Goal: Task Accomplishment & Management: Manage account settings

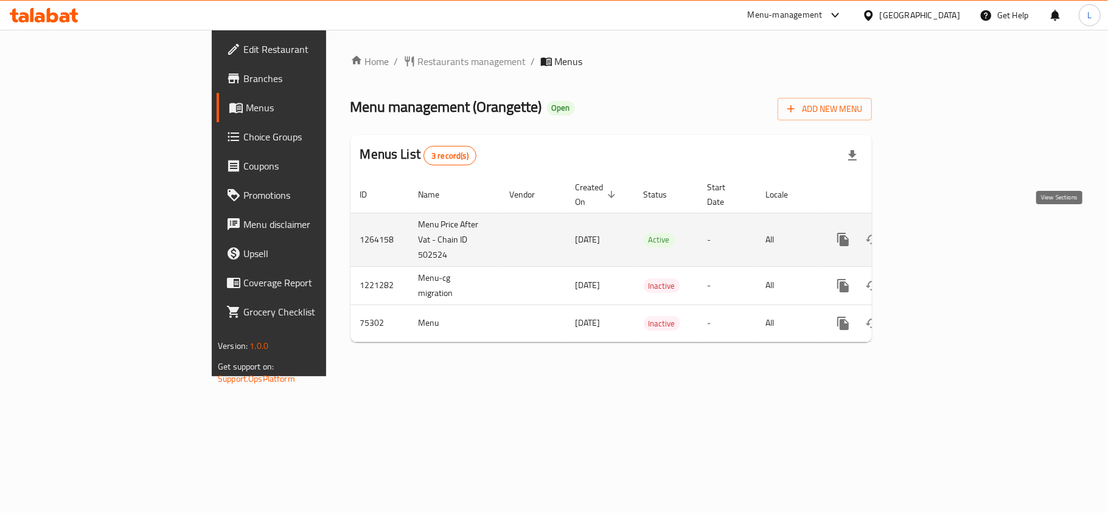
click at [938, 232] on icon "enhanced table" at bounding box center [930, 239] width 15 height 15
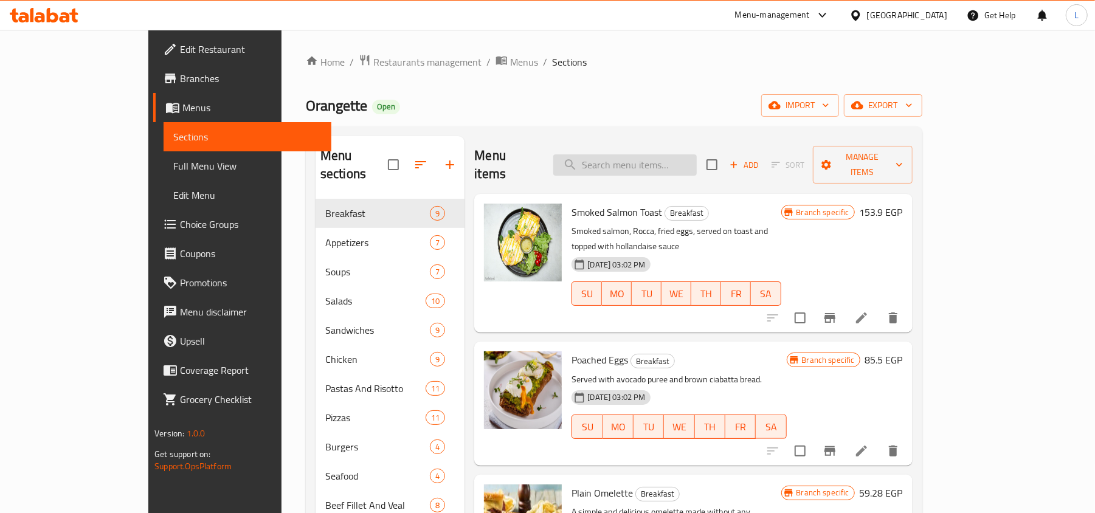
click at [680, 165] on input "search" at bounding box center [626, 164] width 144 height 21
paste input "Eggplant Parmesan"
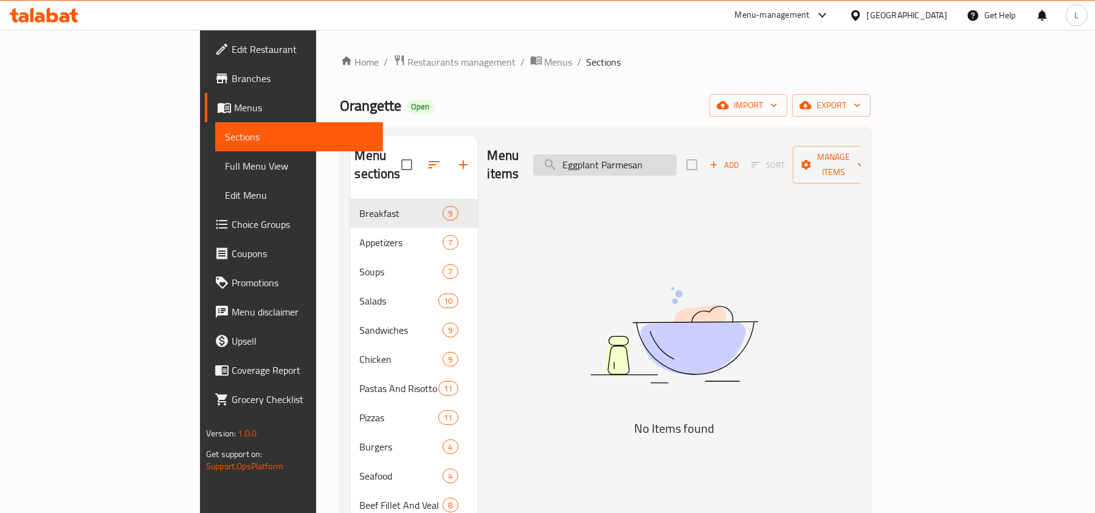
click at [672, 156] on input "Eggplant Parmesan" at bounding box center [605, 164] width 144 height 21
drag, startPoint x: 675, startPoint y: 156, endPoint x: 772, endPoint y: 153, distance: 97.4
click at [772, 153] on div "Menu items Eggplant Parmesan Add Sort Manage items" at bounding box center [674, 165] width 373 height 58
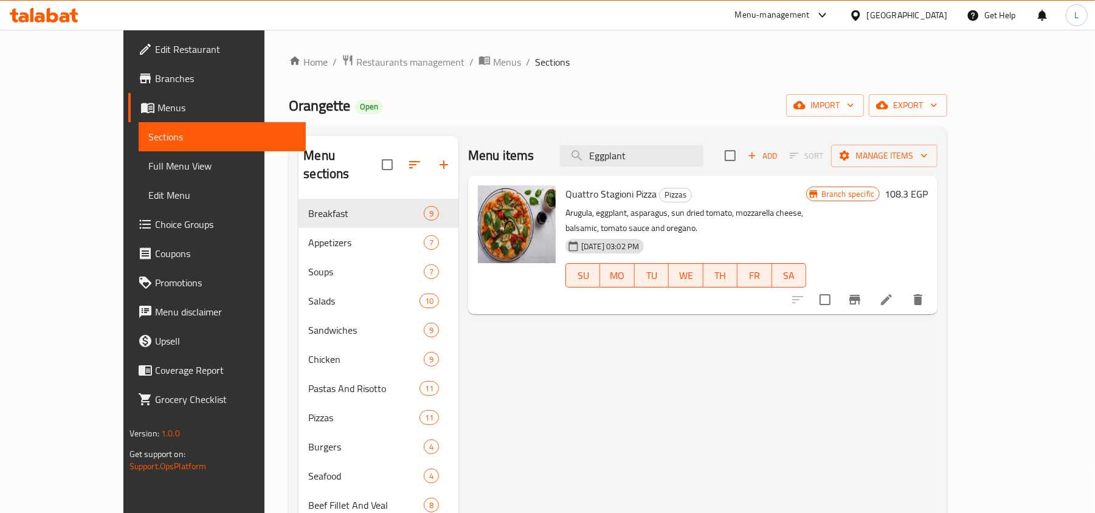
drag, startPoint x: 679, startPoint y: 154, endPoint x: 498, endPoint y: 141, distance: 181.7
click at [538, 150] on div "Menu items Eggplant Add Sort Manage items" at bounding box center [703, 156] width 470 height 40
paste input "Florentine"
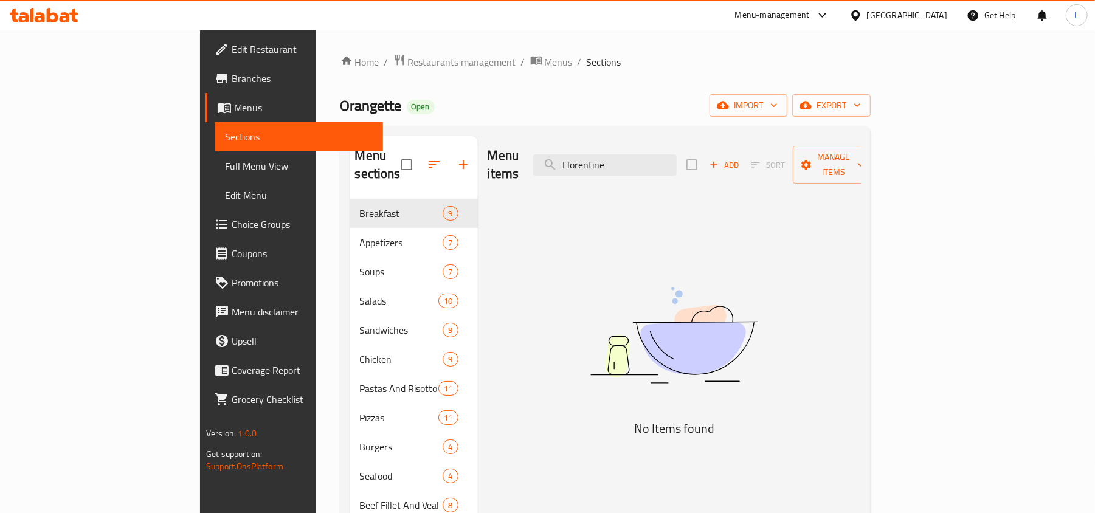
drag, startPoint x: 680, startPoint y: 154, endPoint x: 458, endPoint y: 168, distance: 222.4
click at [488, 168] on div "Menu items Florentine Add Sort Manage items" at bounding box center [674, 165] width 373 height 58
paste input "Halloumi"
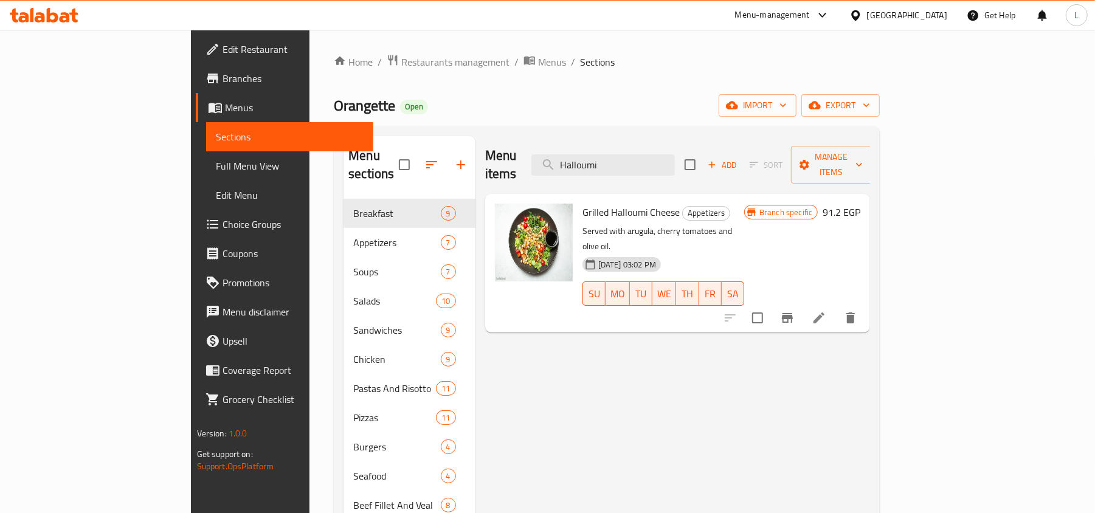
drag, startPoint x: 682, startPoint y: 151, endPoint x: 468, endPoint y: 170, distance: 214.3
click at [485, 170] on div "Menu items Halloumi Add Sort Manage items" at bounding box center [678, 165] width 386 height 58
paste input "rira"
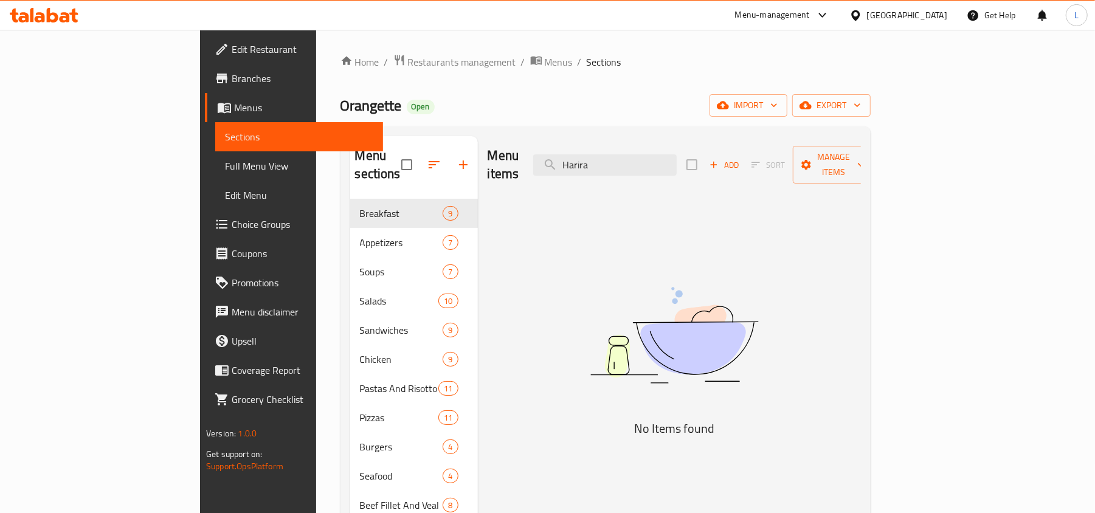
type input "Harira"
click at [225, 168] on span "Full Menu View" at bounding box center [299, 166] width 148 height 15
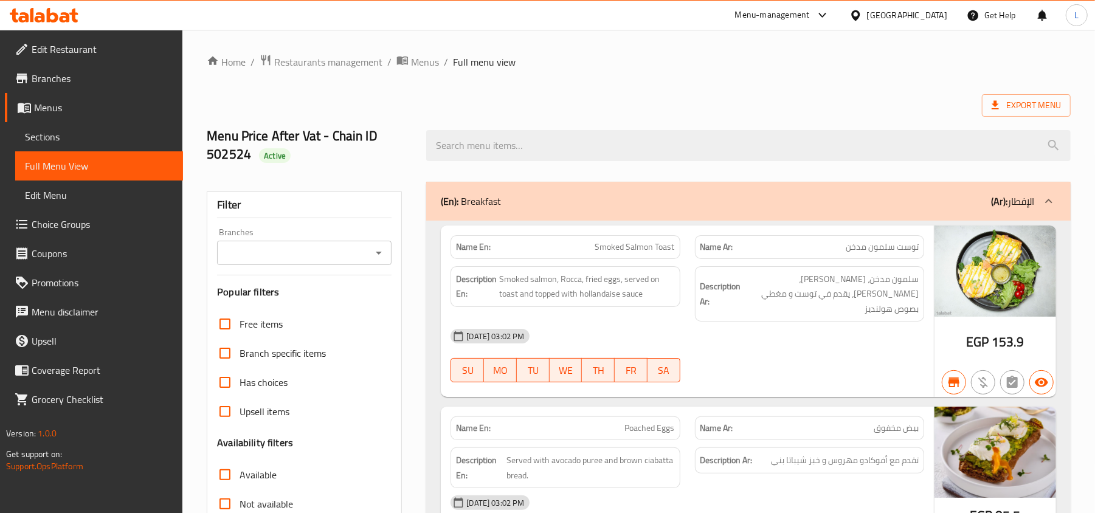
click at [115, 47] on span "Edit Restaurant" at bounding box center [103, 49] width 142 height 15
